Goal: Navigation & Orientation: Understand site structure

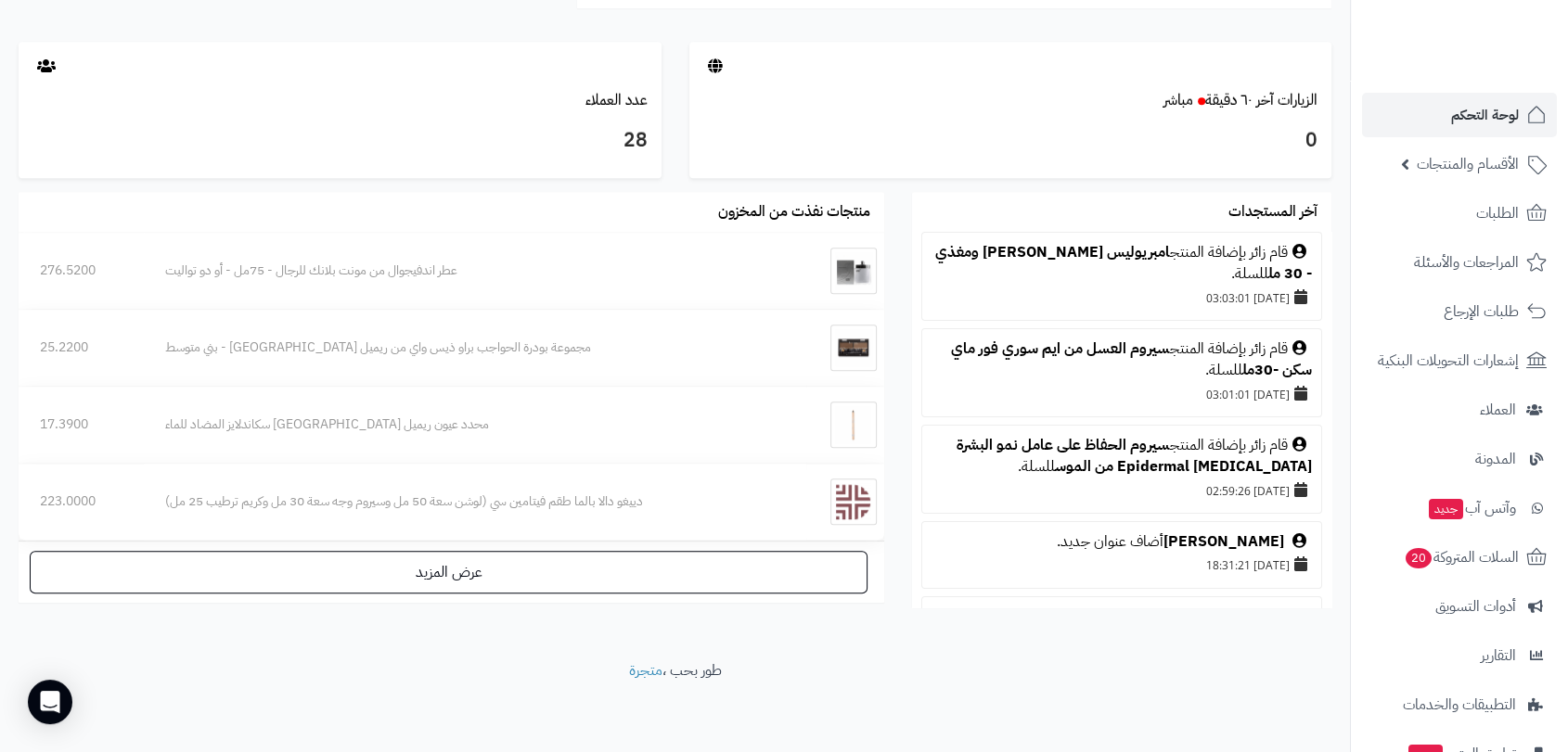
scroll to position [411, 0]
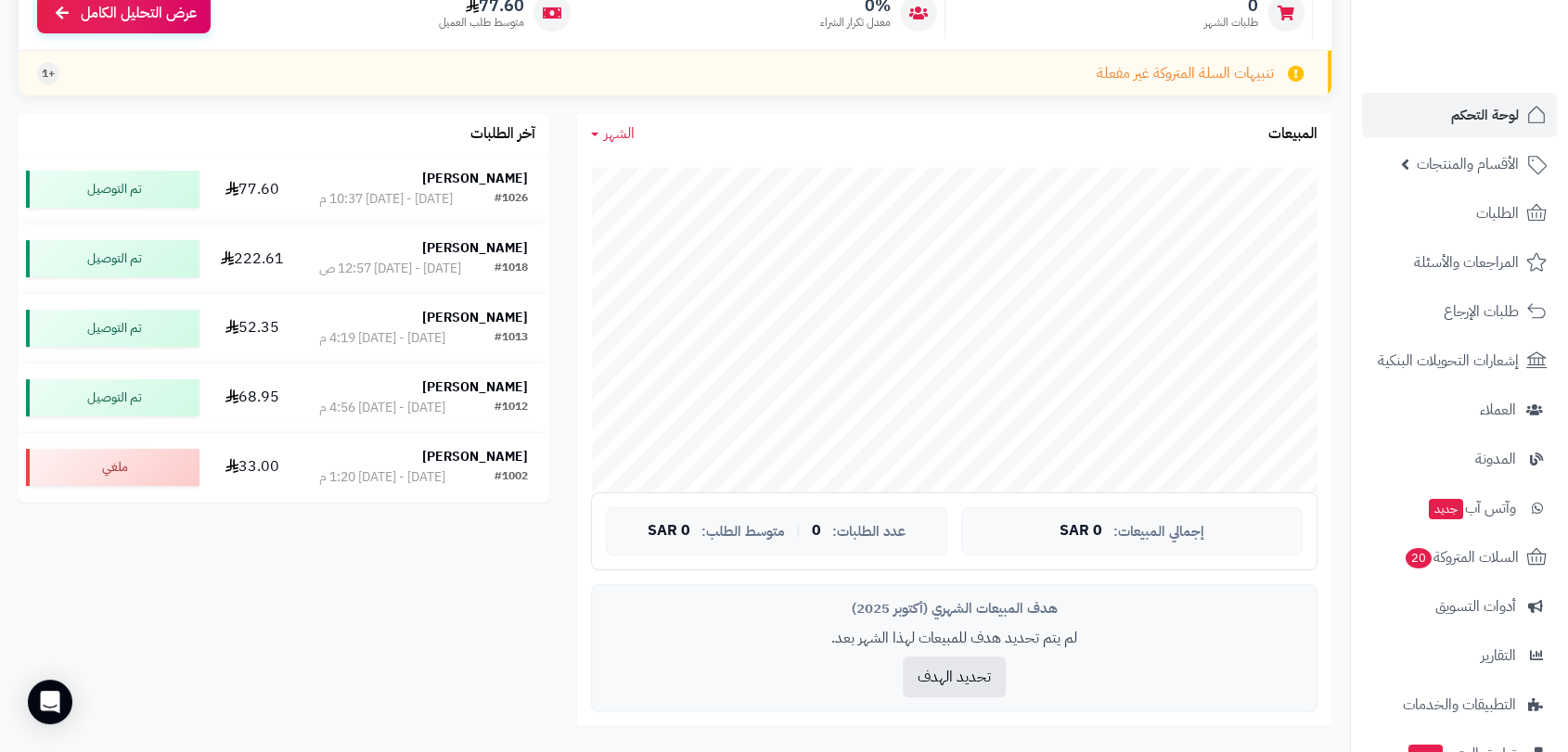
scroll to position [372, 0]
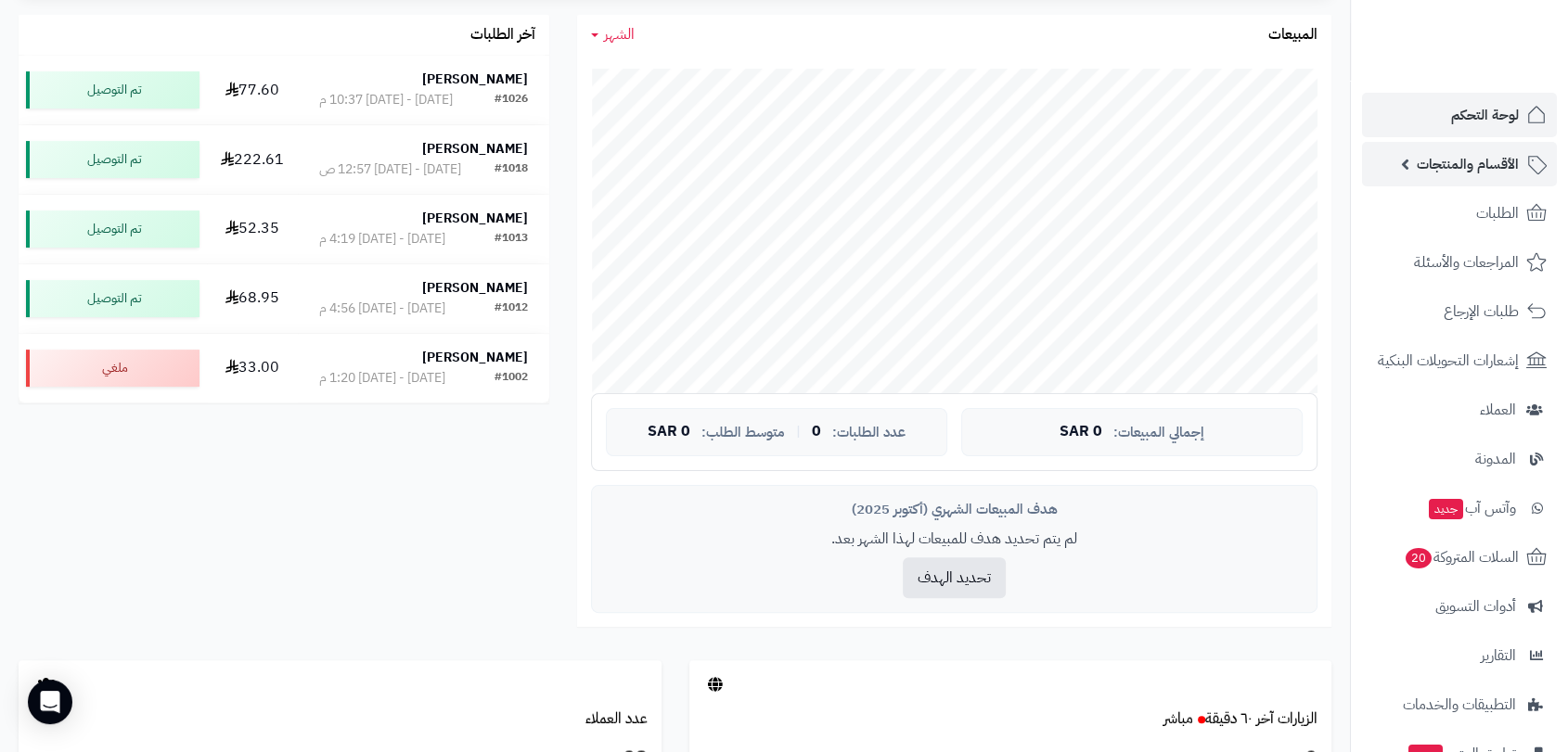
click at [1477, 161] on span "الأقسام والمنتجات" at bounding box center [1467, 164] width 102 height 26
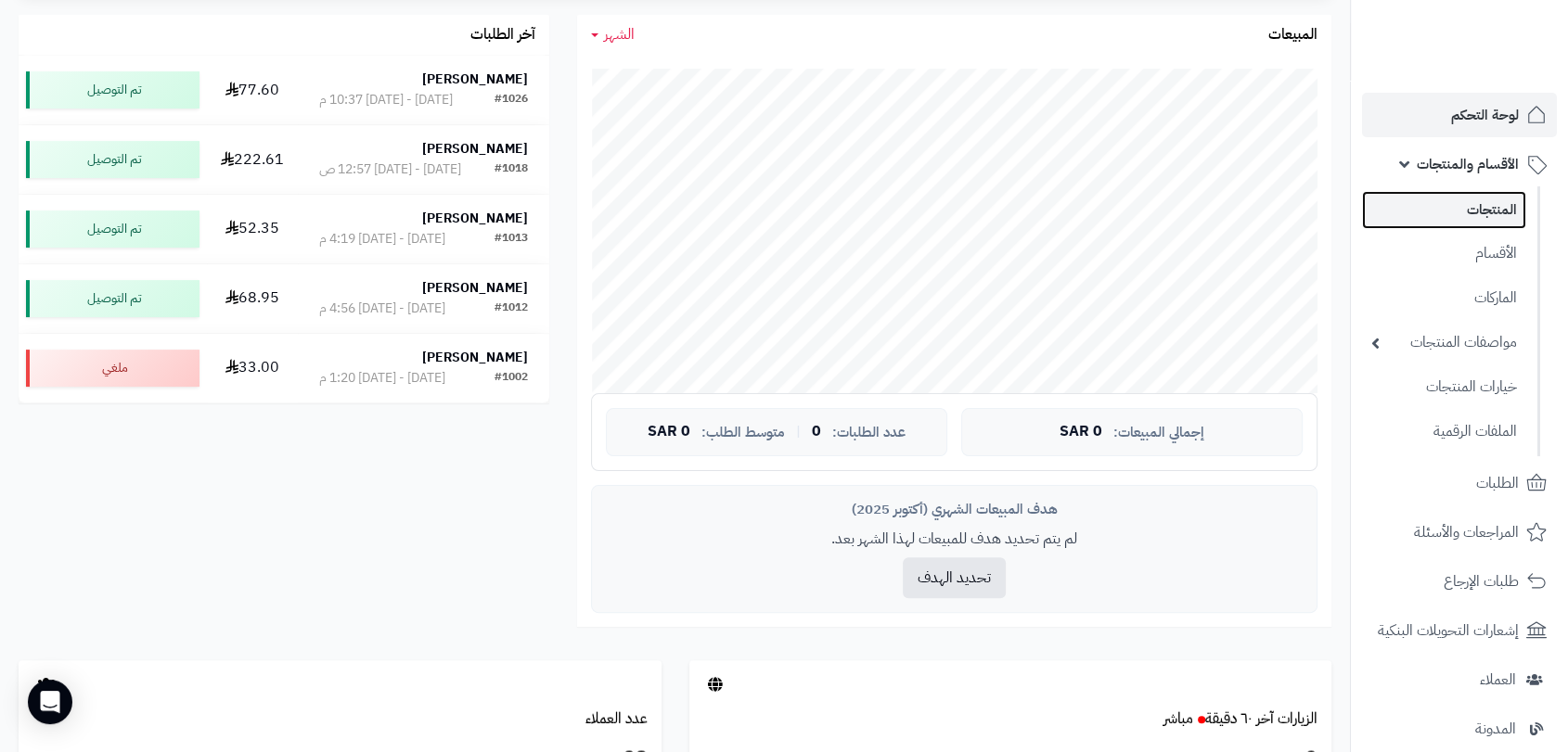
click at [1486, 209] on link "المنتجات" at bounding box center [1444, 210] width 164 height 38
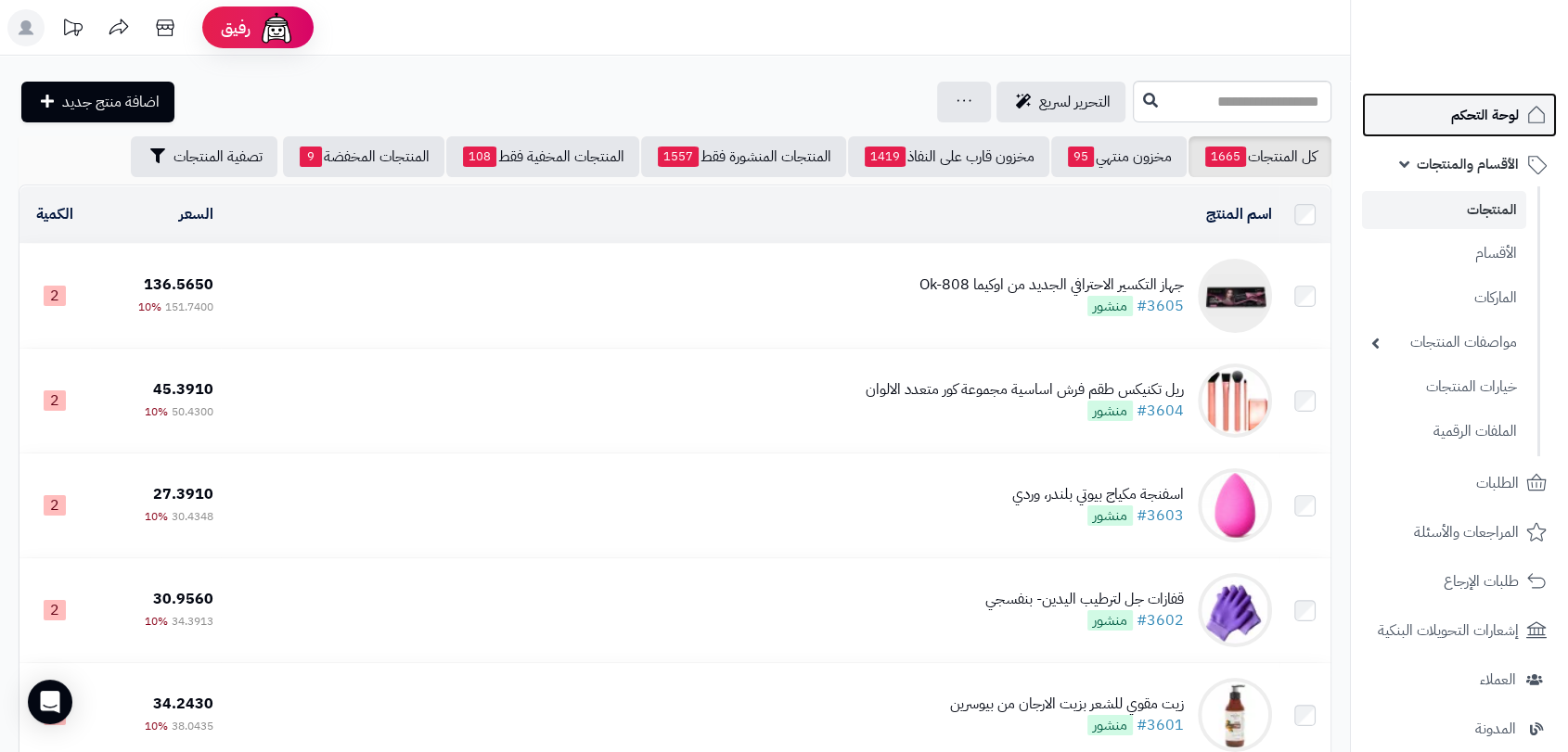
click at [1480, 118] on span "لوحة التحكم" at bounding box center [1485, 114] width 68 height 26
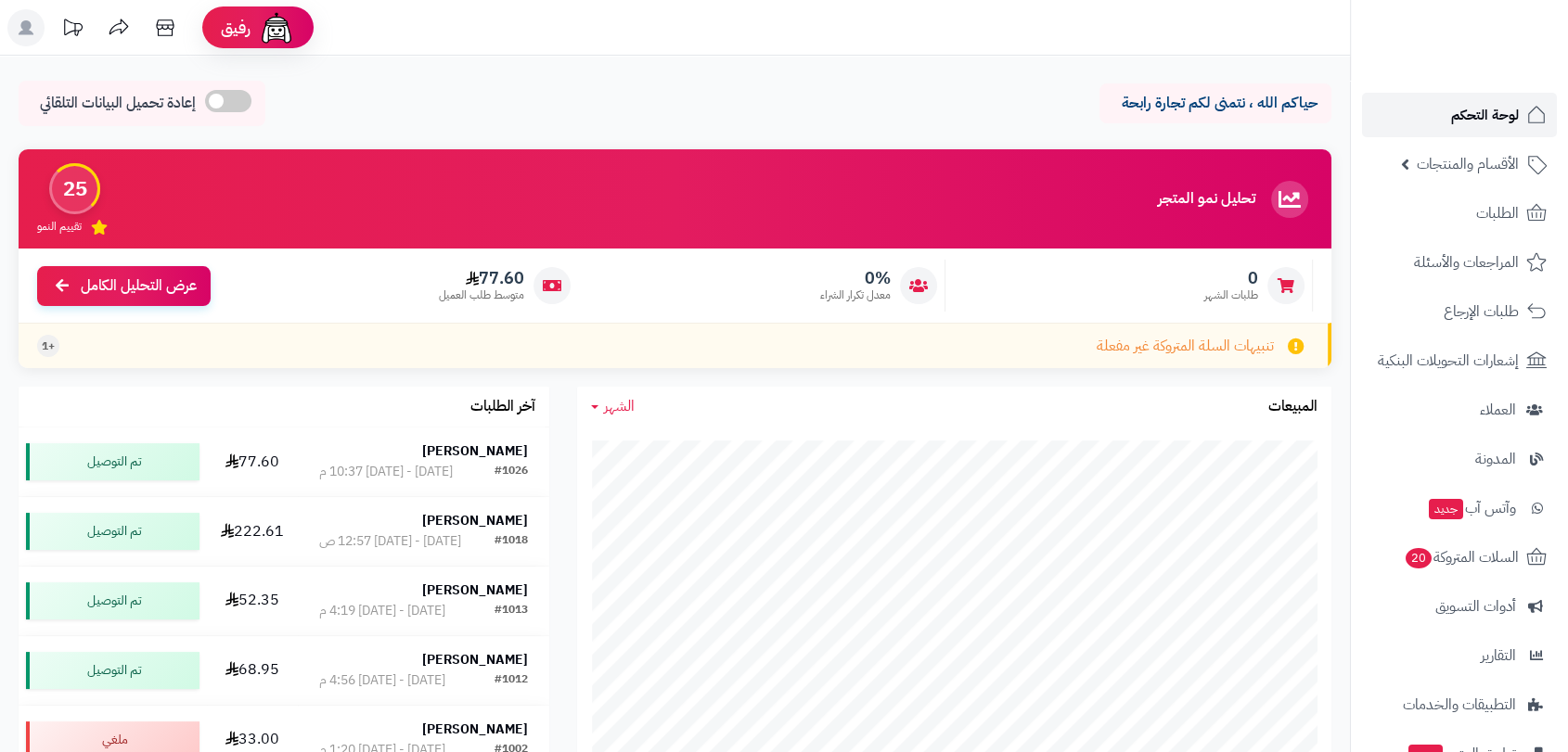
click at [1500, 109] on span "لوحة التحكم" at bounding box center [1485, 114] width 68 height 26
